Goal: Task Accomplishment & Management: Complete application form

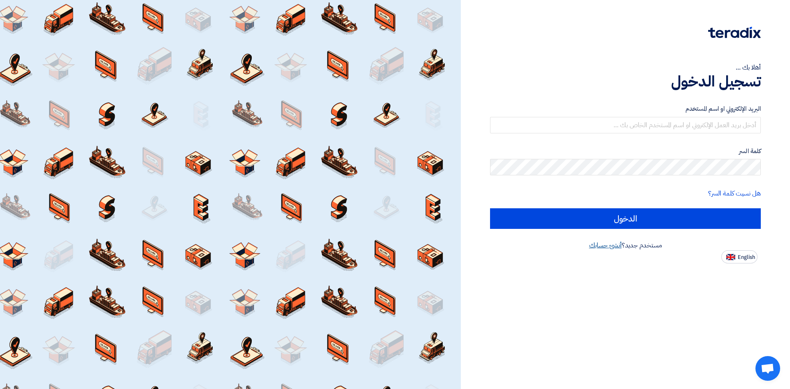
click at [594, 246] on link "أنشئ حسابك" at bounding box center [606, 245] width 33 height 10
click at [517, 301] on div "أهلا بك ... تسجيل الدخول البريد الإلكتروني او اسم المستخدم كلمة السر هل نسيت كل…" at bounding box center [625, 194] width 329 height 389
click at [602, 248] on link "أنشئ حسابك" at bounding box center [606, 245] width 33 height 10
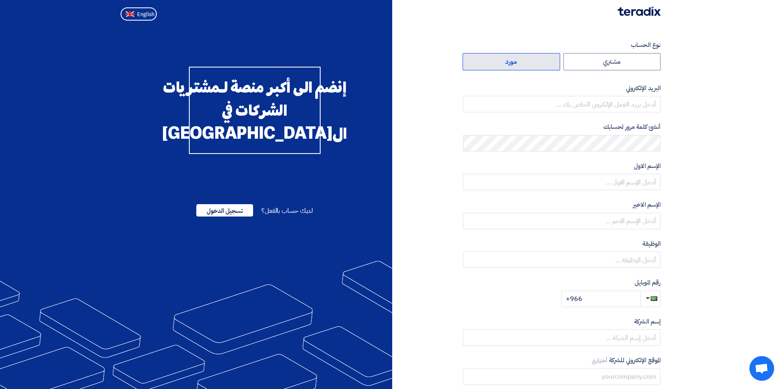
click at [480, 63] on label "مورد" at bounding box center [512, 61] width 98 height 17
click at [480, 63] on input "مورد" at bounding box center [511, 62] width 97 height 16
radio input "true"
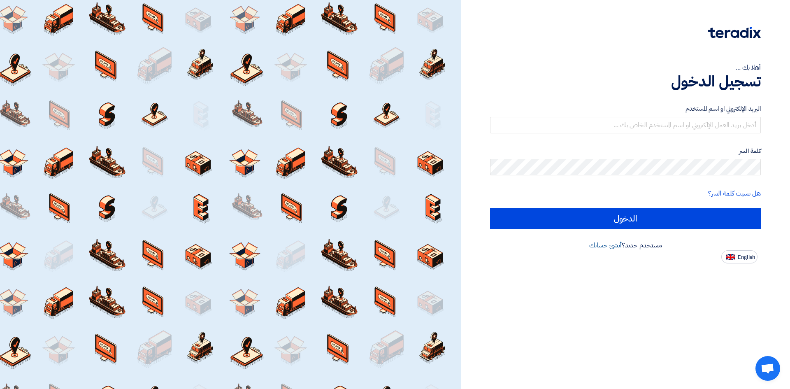
click at [599, 248] on link "أنشئ حسابك" at bounding box center [606, 245] width 33 height 10
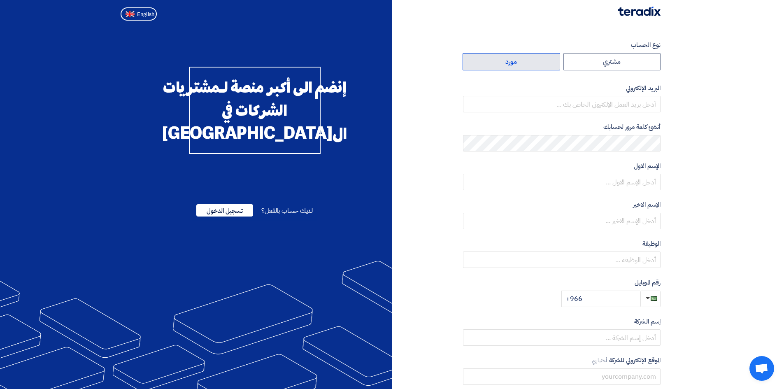
click at [537, 65] on label "مورد" at bounding box center [512, 61] width 98 height 17
click at [537, 65] on input "مورد" at bounding box center [511, 62] width 97 height 16
radio input "true"
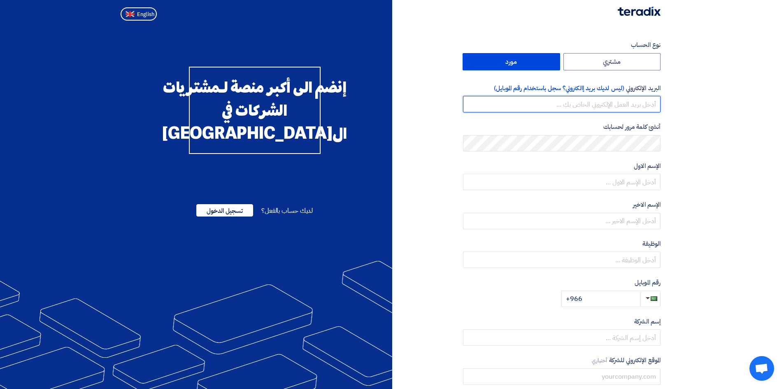
click at [571, 107] on input "email" at bounding box center [562, 104] width 198 height 16
click at [697, 133] on section "نوع الحساب مشتري مورد البريد الإلكتروني (ليس لديك بريد إالكتروني؟ سجل باستخدام …" at bounding box center [392, 238] width 784 height 428
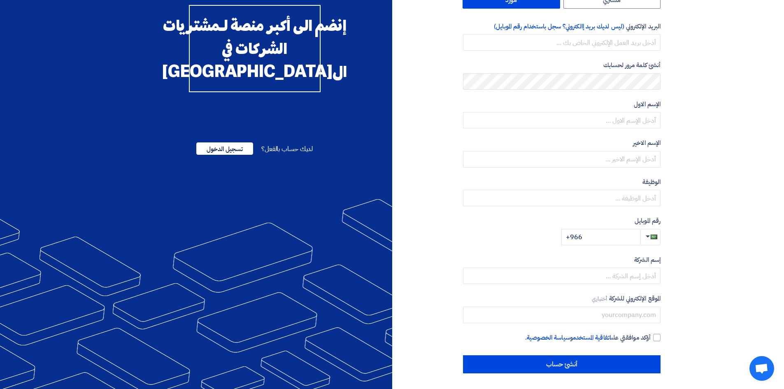
scroll to position [63, 0]
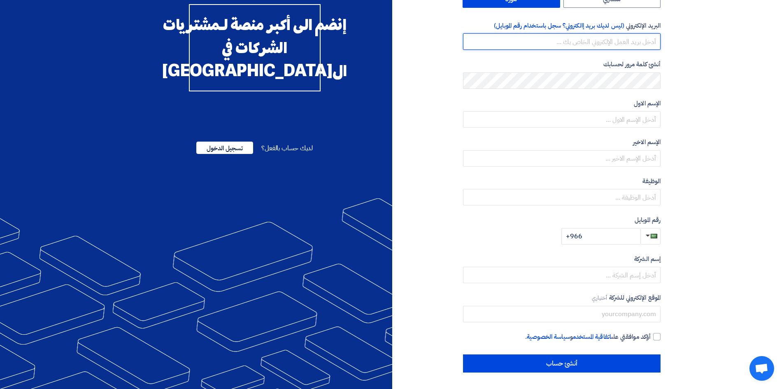
click at [588, 40] on input "email" at bounding box center [562, 41] width 198 height 16
type input "info@adv-met.com"
click at [757, 168] on section "نوع الحساب مشتري مورد البريد الإلكتروني (ليس لديك بريد إالكتروني؟ سجل باستخدام …" at bounding box center [392, 175] width 784 height 428
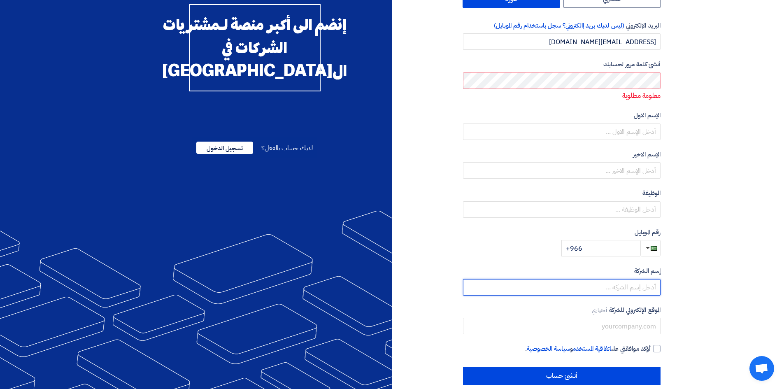
click at [601, 286] on input "text" at bounding box center [562, 287] width 198 height 16
drag, startPoint x: 587, startPoint y: 290, endPoint x: 692, endPoint y: 287, distance: 105.0
click at [692, 287] on section "نوع الحساب مشتري مورد البريد الإلكتروني (ليس لديك بريد إالكتروني؟ سجل باستخدام …" at bounding box center [392, 181] width 784 height 440
type input "ADVANCEDmet@122"
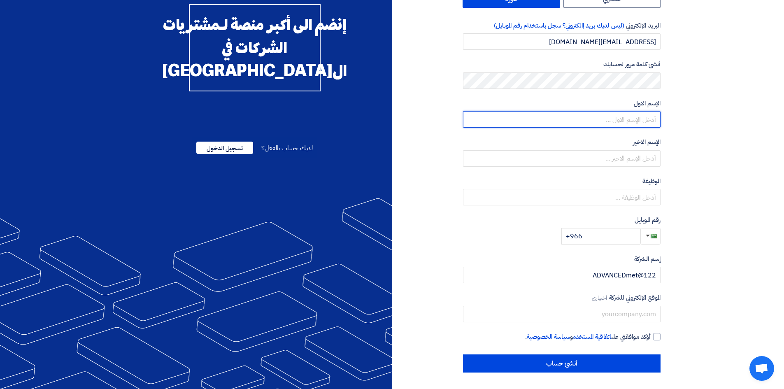
click at [625, 117] on input "text" at bounding box center [562, 119] width 198 height 16
type input "a"
type input "ش"
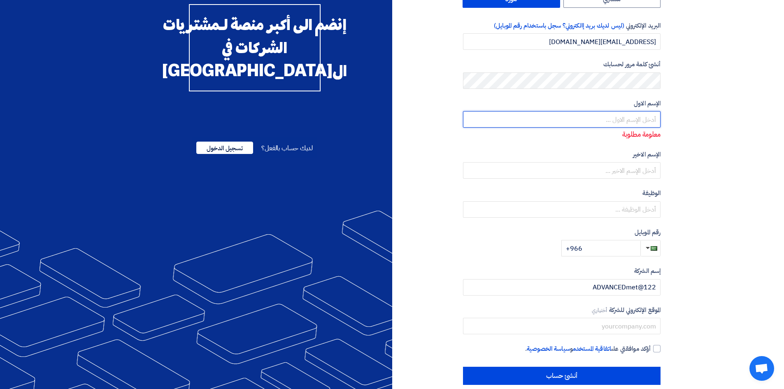
type input "a"
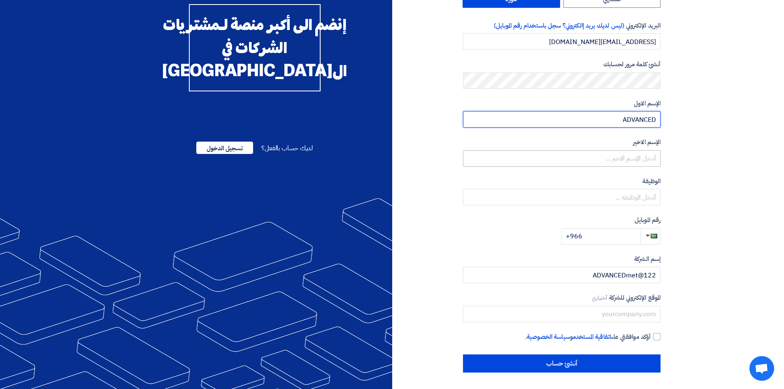
type input "ADVANCED"
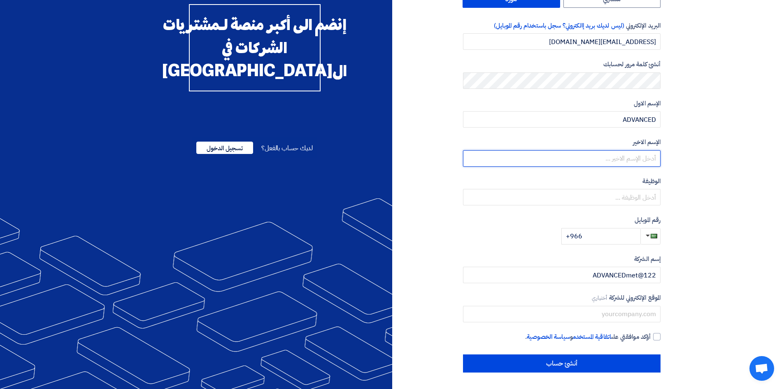
click at [611, 161] on input "text" at bounding box center [562, 158] width 198 height 16
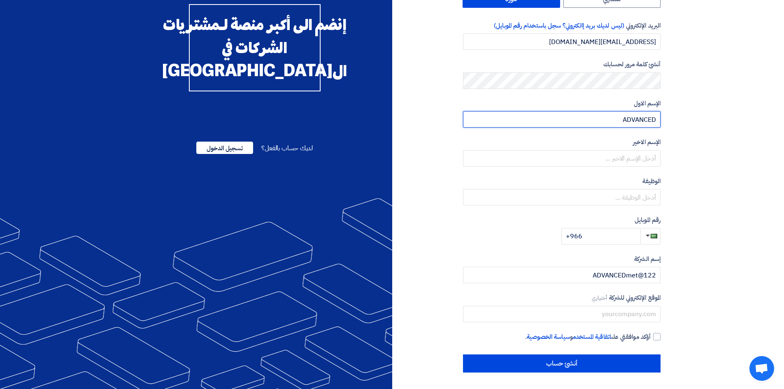
drag, startPoint x: 604, startPoint y: 116, endPoint x: 724, endPoint y: 113, distance: 119.8
click at [724, 113] on section "نوع الحساب مشتري مورد البريد الإلكتروني (ليس لديك بريد إالكتروني؟ سجل باستخدام …" at bounding box center [392, 175] width 784 height 428
type input "[PERSON_NAME]"
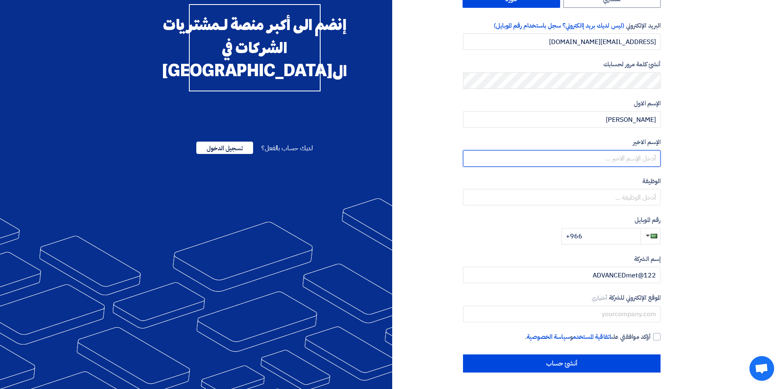
click at [607, 154] on input "text" at bounding box center [562, 158] width 198 height 16
type input "Tayih"
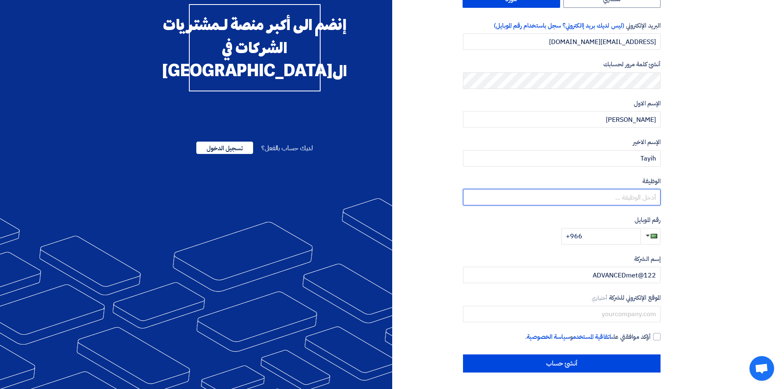
click at [601, 193] on input "text" at bounding box center [562, 197] width 198 height 16
type input "s"
type input "Assistant Lab Manager"
click at [605, 247] on div "نوع الحساب مشتري مورد البريد الإلكتروني (ليس لديك بريد إالكتروني؟ سجل باستخدام …" at bounding box center [562, 175] width 198 height 395
click at [599, 240] on input "+966" at bounding box center [601, 236] width 79 height 16
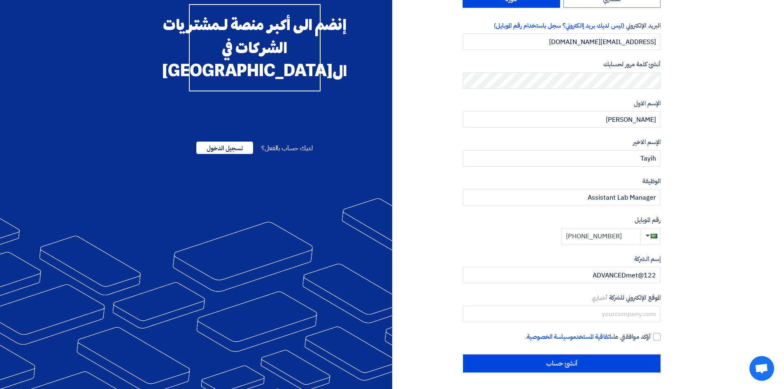
drag, startPoint x: 620, startPoint y: 240, endPoint x: 578, endPoint y: 245, distance: 42.6
click at [578, 245] on div "نوع الحساب مشتري مورد البريد الإلكتروني (ليس لديك بريد إالكتروني؟ سجل باستخدام …" at bounding box center [562, 175] width 198 height 395
click at [621, 241] on input "+966 593185011" at bounding box center [601, 236] width 79 height 16
type input "+966 596603299"
drag, startPoint x: 627, startPoint y: 275, endPoint x: 685, endPoint y: 275, distance: 58.5
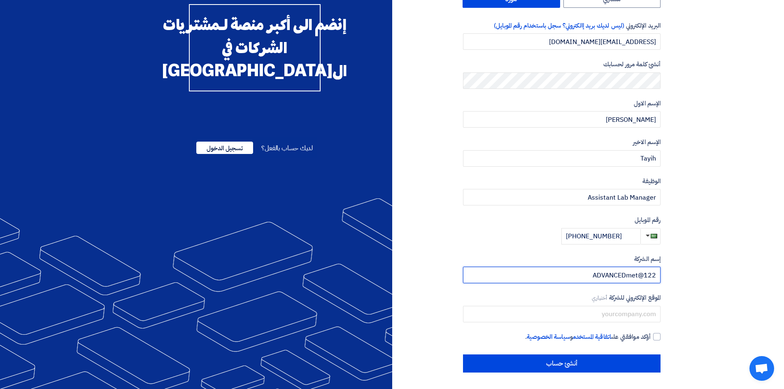
click at [685, 275] on section "نوع الحساب مشتري مورد البريد الإلكتروني (ليس لديك بريد إالكتروني؟ سجل باستخدام …" at bounding box center [392, 175] width 784 height 428
type input "ADVANCED METROLOGY"
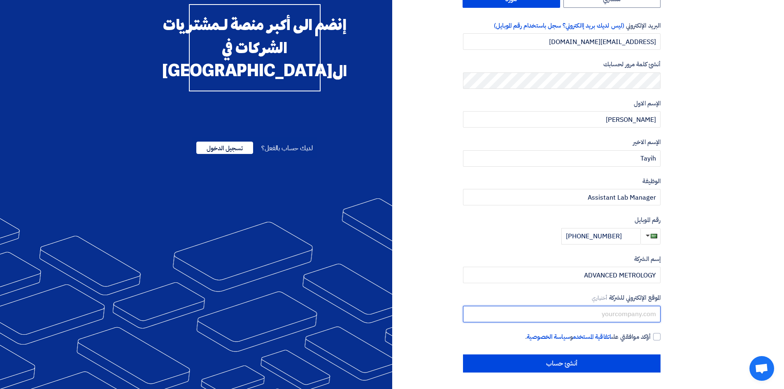
click at [622, 317] on input "text" at bounding box center [562, 314] width 198 height 16
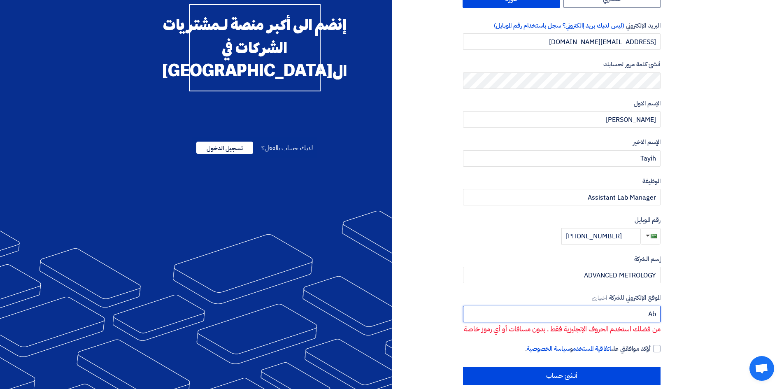
type input "A"
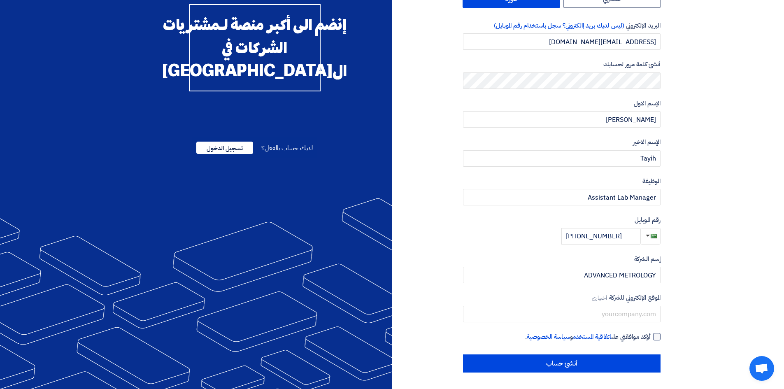
click at [657, 336] on div at bounding box center [656, 336] width 7 height 7
click at [651, 336] on input "أؤكد موافقتي على اتفاقية المستخدم و سياسة الخصوصية ." at bounding box center [552, 340] width 198 height 16
checkbox input "true"
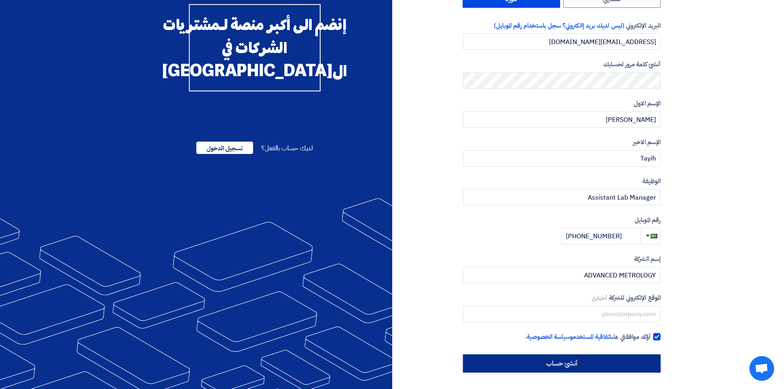
click at [636, 363] on input "أنشئ حساب" at bounding box center [562, 363] width 198 height 18
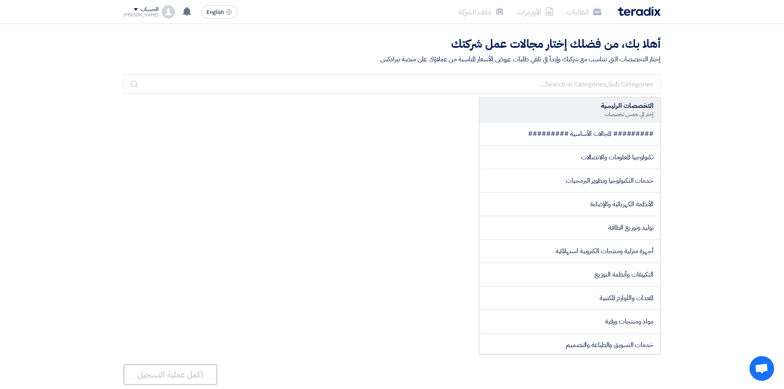
click at [387, 181] on div "التخصصات الرئيسية إختر الي خمس تخصصات ######### المجالات الأساسية ######### تكن…" at bounding box center [392, 225] width 537 height 257
click at [587, 12] on li "الطلبات" at bounding box center [584, 11] width 48 height 19
click at [541, 12] on li "الأوردرات" at bounding box center [535, 11] width 50 height 19
click at [584, 7] on li "الطلبات" at bounding box center [584, 11] width 48 height 19
click at [583, 10] on li "الطلبات" at bounding box center [584, 11] width 48 height 19
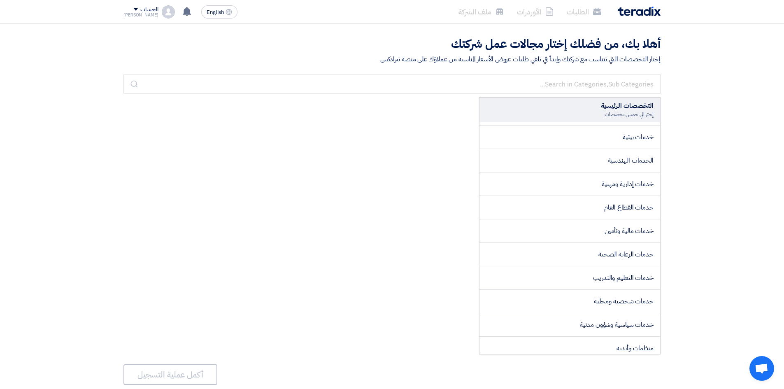
scroll to position [1105, 0]
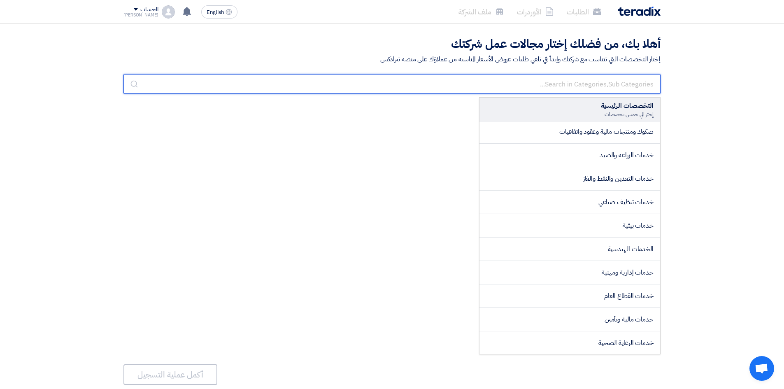
click at [573, 86] on input "text" at bounding box center [392, 84] width 537 height 20
type input "c"
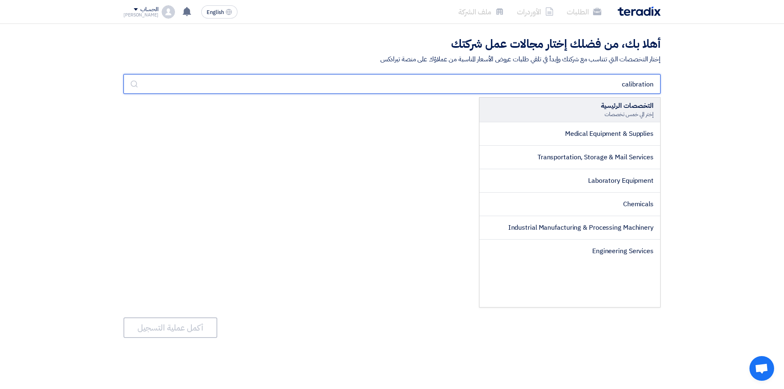
scroll to position [0, 0]
type input "calibration"
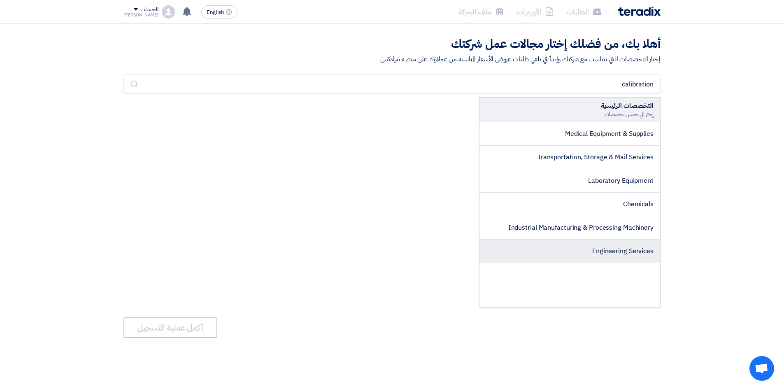
click at [650, 253] on span "Engineering Services" at bounding box center [622, 251] width 61 height 10
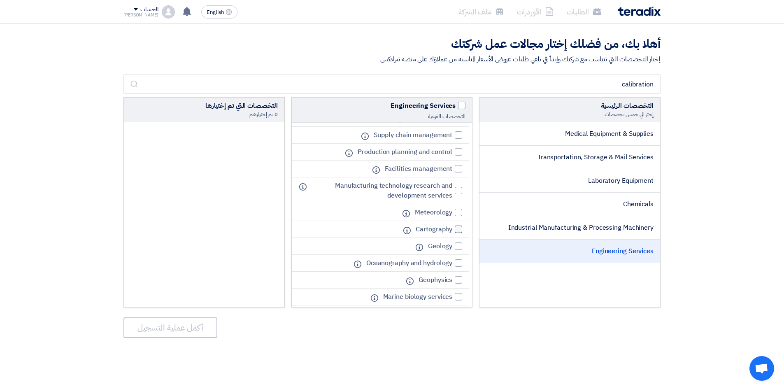
scroll to position [371, 0]
click at [449, 211] on span "Meteorology" at bounding box center [433, 212] width 37 height 10
click at [449, 211] on input "Meteorology" at bounding box center [449, 212] width 5 height 5
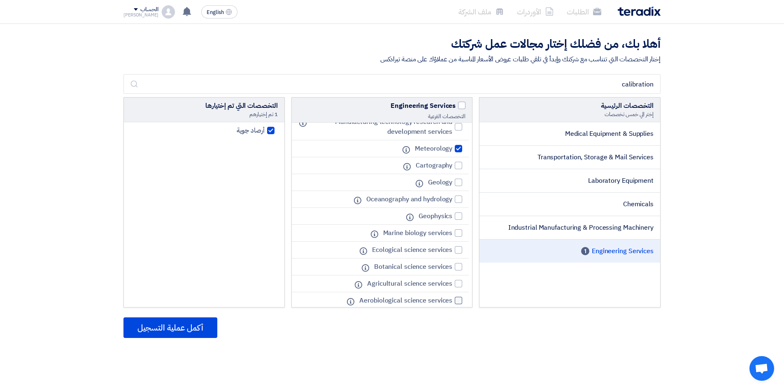
scroll to position [442, 0]
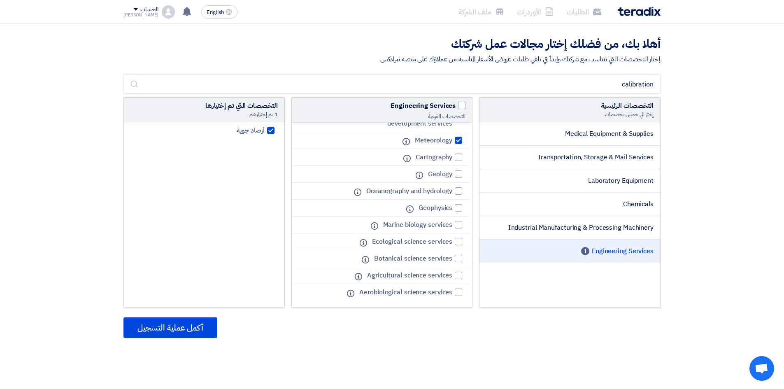
click at [457, 138] on div at bounding box center [458, 140] width 7 height 7
click at [452, 138] on input "Meteorology" at bounding box center [449, 140] width 5 height 5
checkbox input "false"
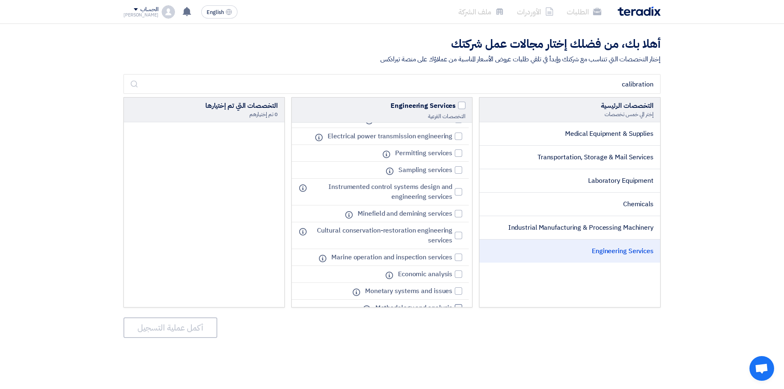
scroll to position [0, 0]
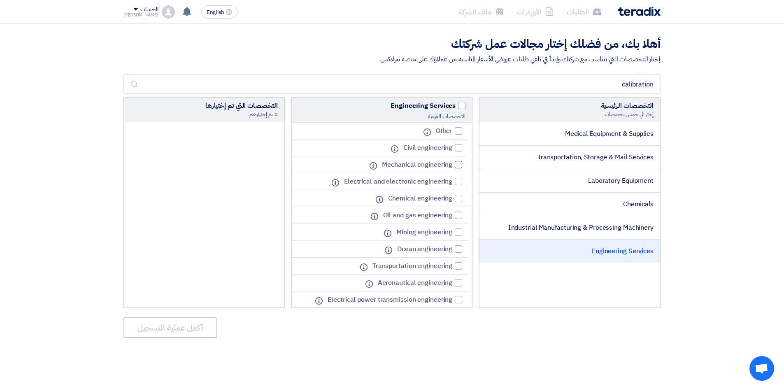
click at [452, 167] on span "Mechanical engineering" at bounding box center [417, 165] width 70 height 10
click at [452, 167] on input "Mechanical engineering" at bounding box center [449, 164] width 5 height 5
checkbox input "true"
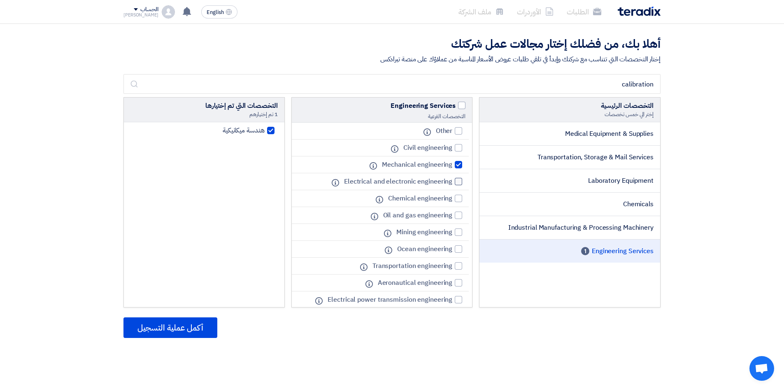
click at [456, 181] on div at bounding box center [458, 181] width 7 height 7
click at [452, 181] on input "Electrical and electronic engineering" at bounding box center [449, 181] width 5 height 5
checkbox input "true"
click at [454, 131] on label "Other" at bounding box center [447, 131] width 31 height 10
click at [452, 131] on input "Other" at bounding box center [449, 130] width 5 height 5
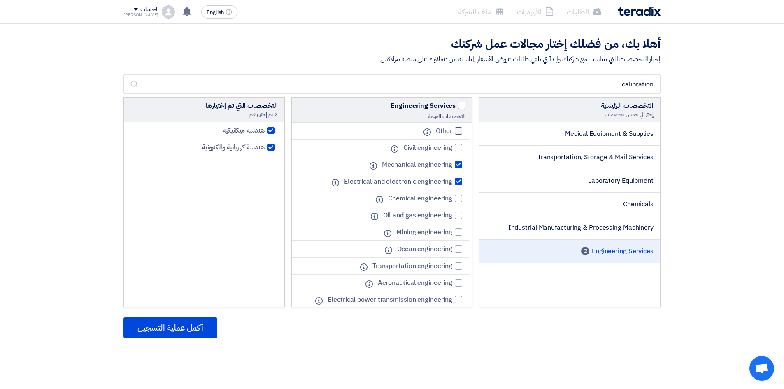
checkbox input "true"
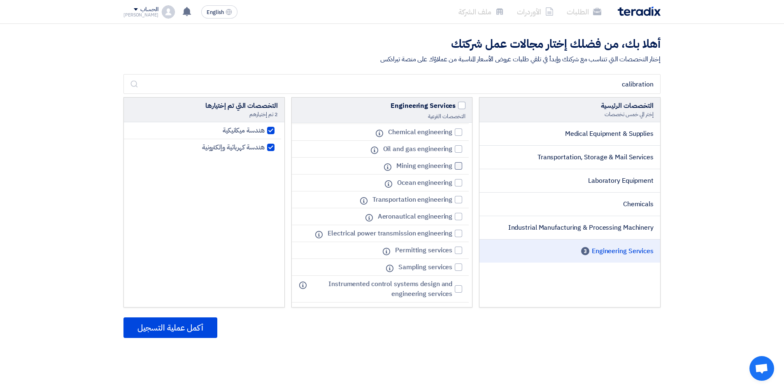
scroll to position [82, 0]
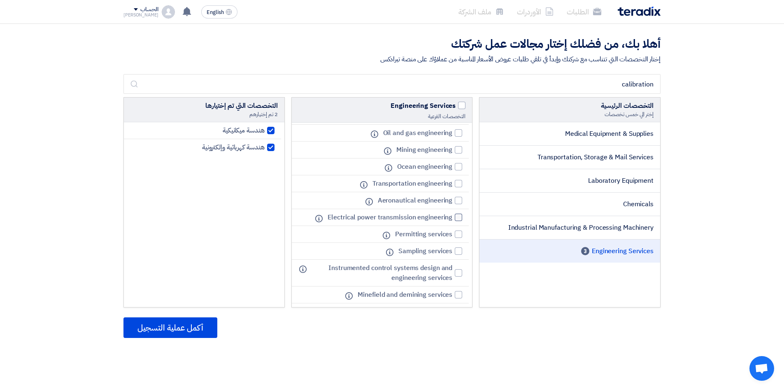
click at [459, 213] on label "Electrical power transmission engineering" at bounding box center [393, 217] width 139 height 10
click at [452, 215] on input "Electrical power transmission engineering" at bounding box center [449, 217] width 5 height 5
checkbox input "true"
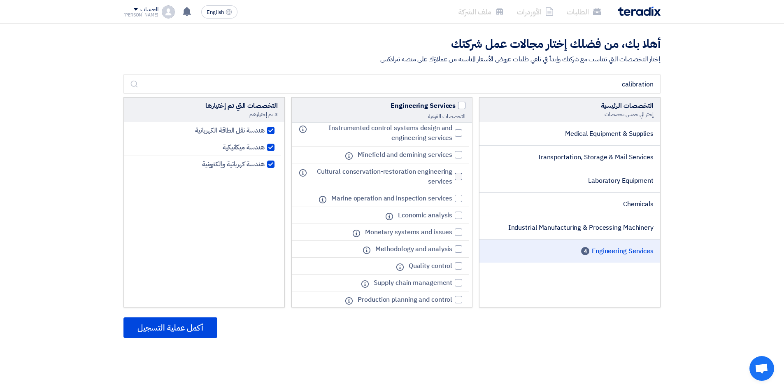
scroll to position [247, 0]
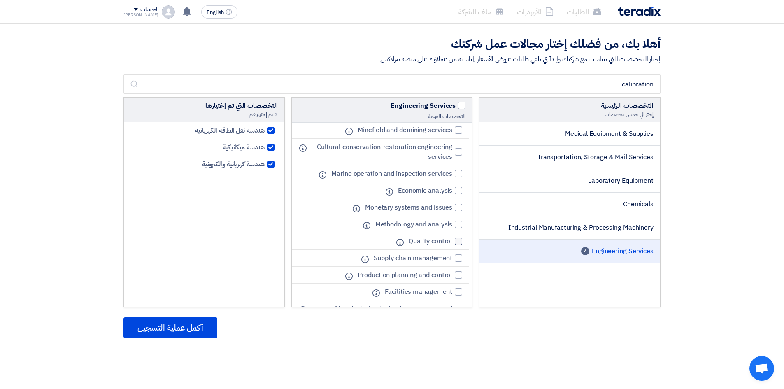
click at [455, 242] on div at bounding box center [458, 241] width 7 height 7
click at [452, 242] on input "Quality control" at bounding box center [449, 241] width 5 height 5
checkbox input "true"
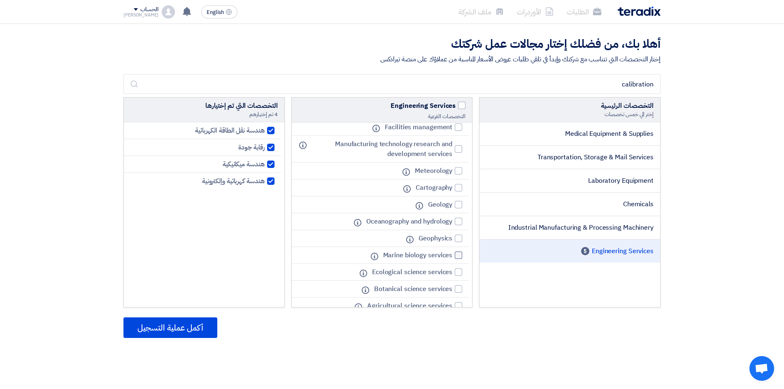
scroll to position [442, 0]
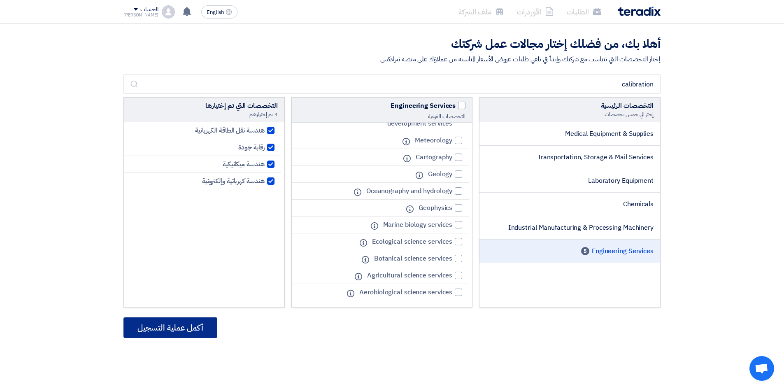
click at [196, 322] on button "أكمل عملية التسجيل" at bounding box center [171, 327] width 94 height 21
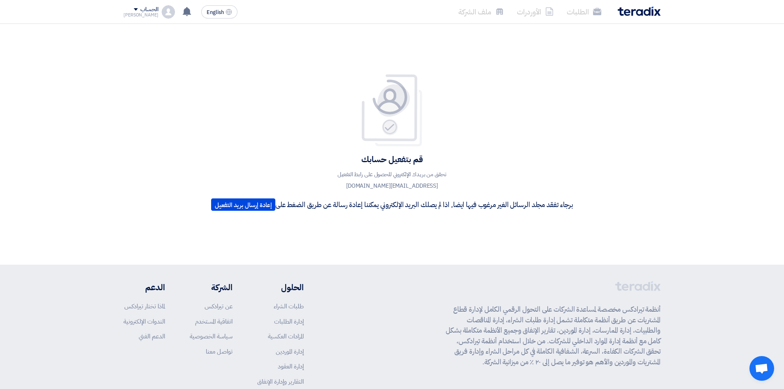
click at [584, 12] on li "الطلبات" at bounding box center [584, 11] width 48 height 19
click at [287, 117] on div "قم بتفعيل حسابك تحقق من بريدك الإلكتروني للحصول على رابط التفعيل [EMAIL_ADDRESS…" at bounding box center [392, 144] width 374 height 141
click at [170, 121] on div "قم بتفعيل حسابك تحقق من بريدك الإلكتروني للحصول على رابط التفعيل [EMAIL_ADDRESS…" at bounding box center [392, 144] width 784 height 241
click at [590, 14] on li "الطلبات" at bounding box center [584, 11] width 48 height 19
click at [342, 51] on div "قم بتفعيل حسابك تحقق من بريدك الإلكتروني للحصول على رابط التفعيل [EMAIL_ADDRESS…" at bounding box center [392, 144] width 784 height 241
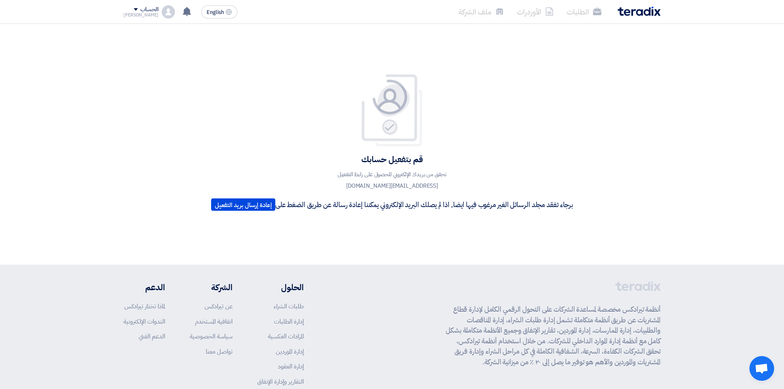
click at [580, 11] on li "الطلبات" at bounding box center [584, 11] width 48 height 19
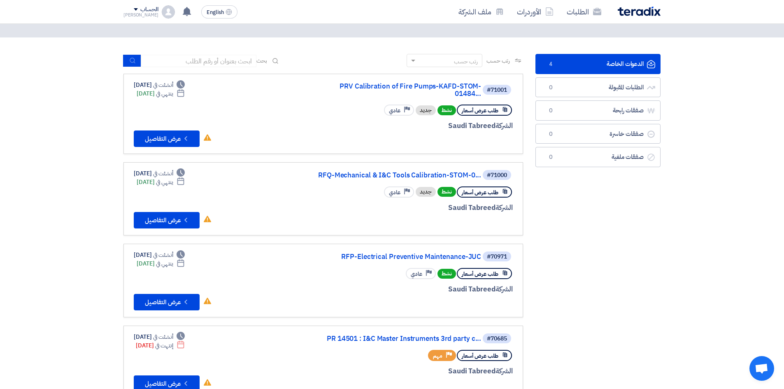
scroll to position [41, 0]
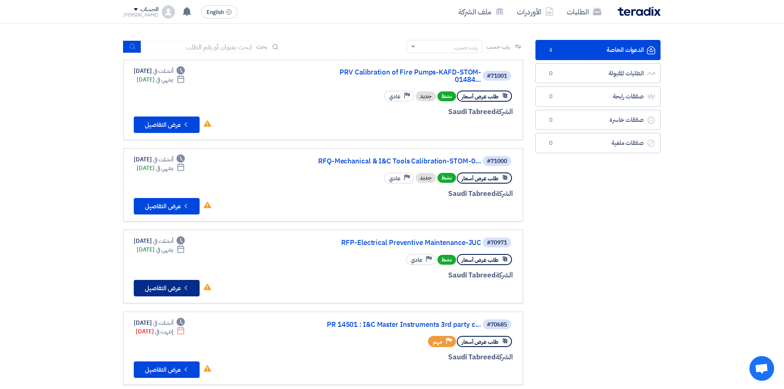
click at [176, 281] on button "Check details عرض التفاصيل" at bounding box center [167, 288] width 66 height 16
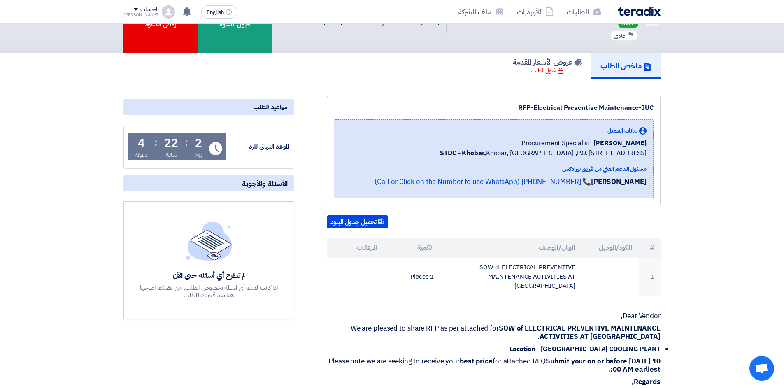
scroll to position [41, 0]
click at [363, 221] on button "تحميل جدول البنود" at bounding box center [357, 221] width 61 height 13
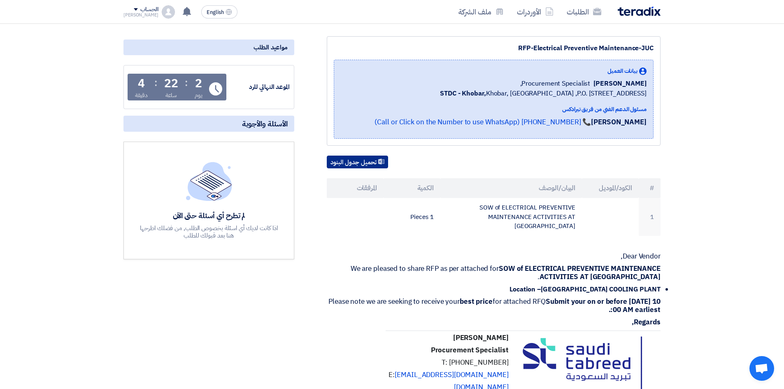
scroll to position [0, 0]
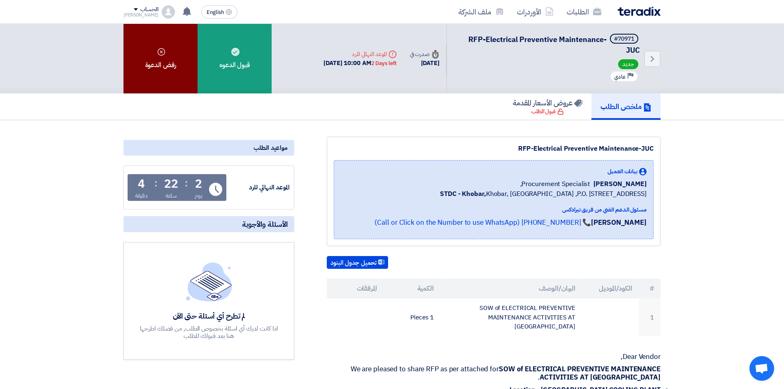
click at [172, 72] on div "رفض الدعوة" at bounding box center [161, 59] width 74 height 70
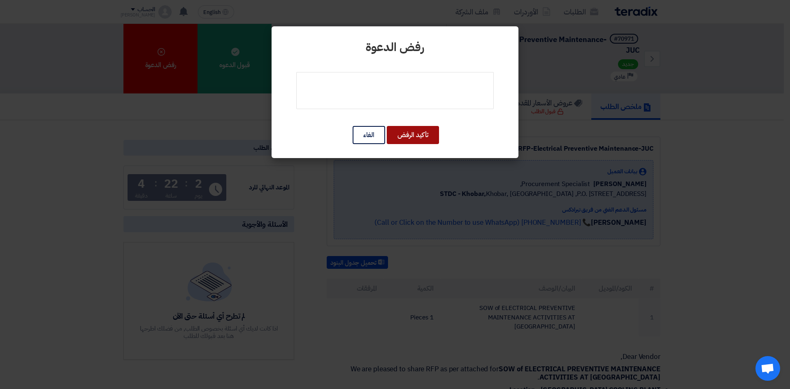
click at [419, 138] on button "تأكيد الرفض" at bounding box center [413, 135] width 52 height 18
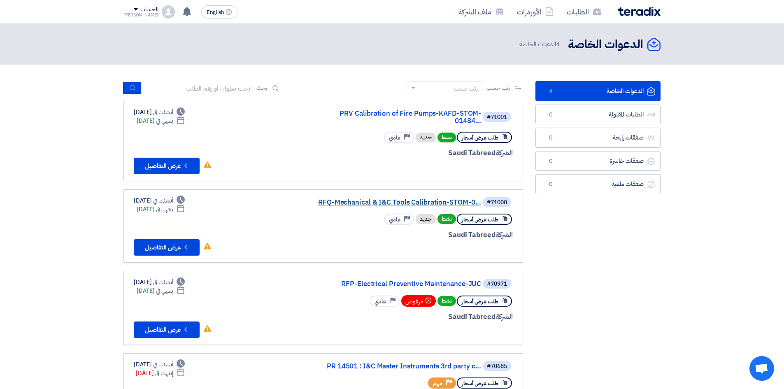
click at [372, 199] on link "RFQ-Mechanical & I&C Tools Calibration-STOM-0..." at bounding box center [399, 202] width 165 height 7
